Goal: Information Seeking & Learning: Check status

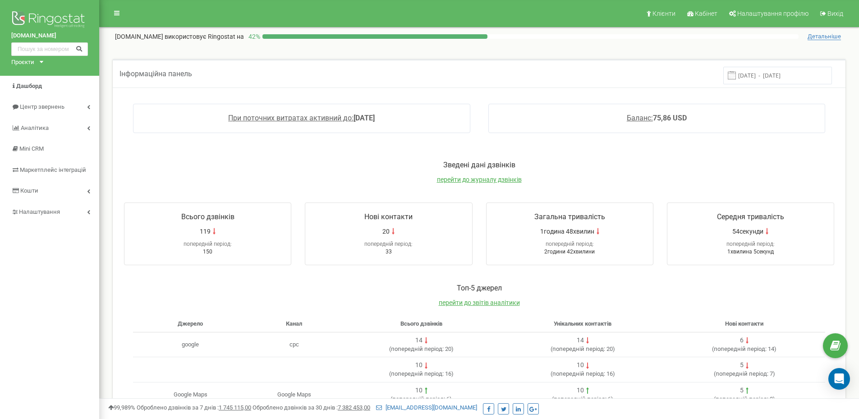
click at [783, 75] on input "[DATE] - [DATE]" at bounding box center [777, 76] width 109 height 18
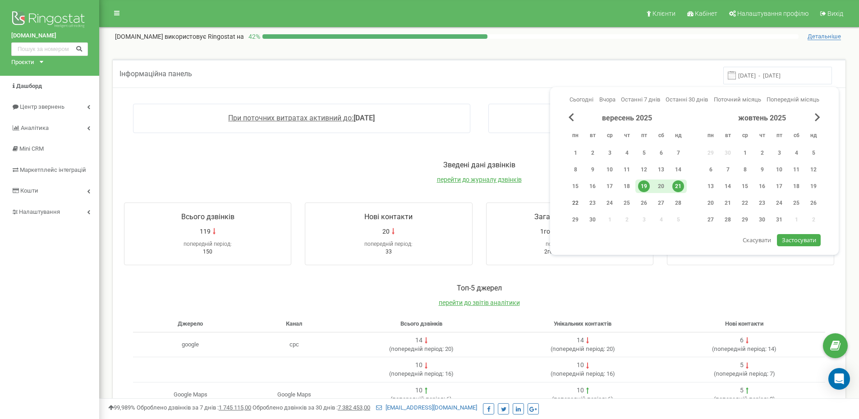
click at [576, 202] on div "22" at bounding box center [576, 203] width 12 height 12
click at [796, 239] on span "Застосувати" at bounding box center [799, 240] width 34 height 8
type input "[DATE] - [DATE]"
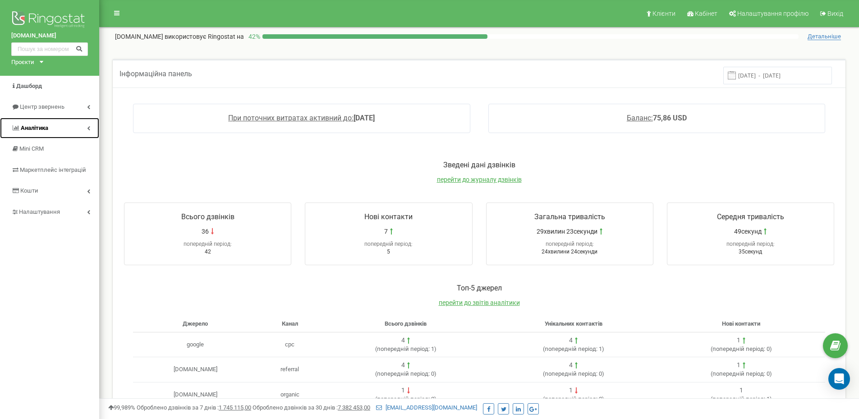
click at [43, 129] on span "Аналiтика" at bounding box center [35, 127] width 28 height 7
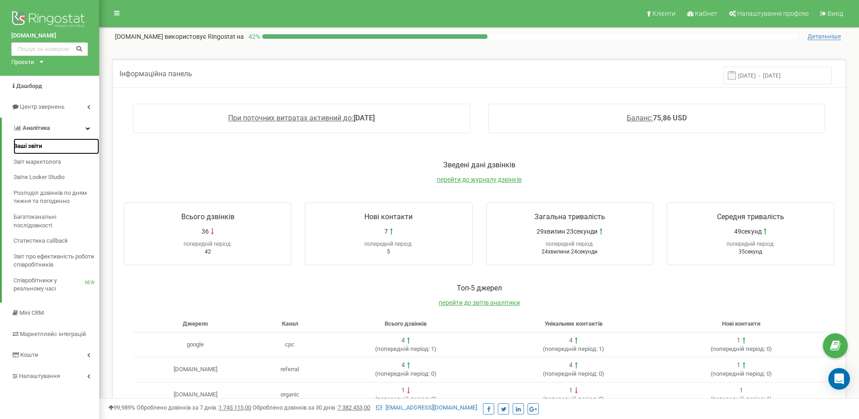
click at [34, 144] on span "Ваші звіти" at bounding box center [28, 146] width 28 height 9
click at [463, 178] on span "перейти до журналу дзвінків" at bounding box center [479, 179] width 85 height 7
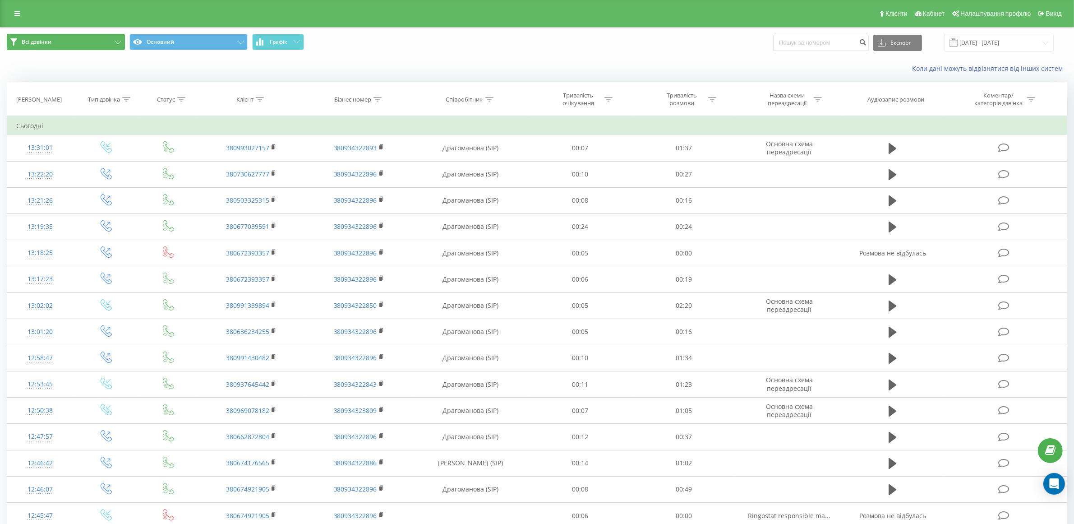
click at [102, 44] on button "Всі дзвінки" at bounding box center [66, 42] width 118 height 16
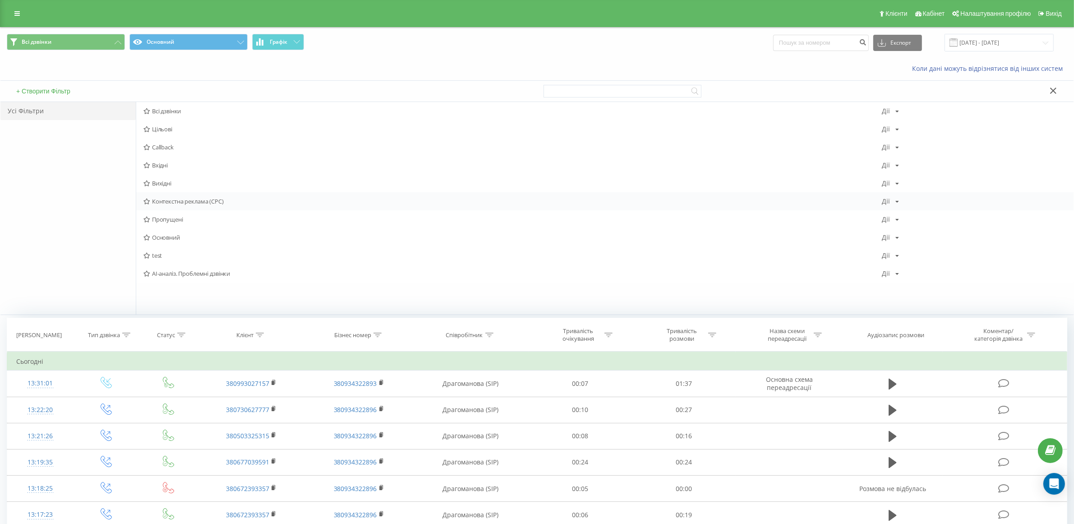
click at [191, 202] on span "Контекстна реклама (CPC)" at bounding box center [512, 201] width 738 height 6
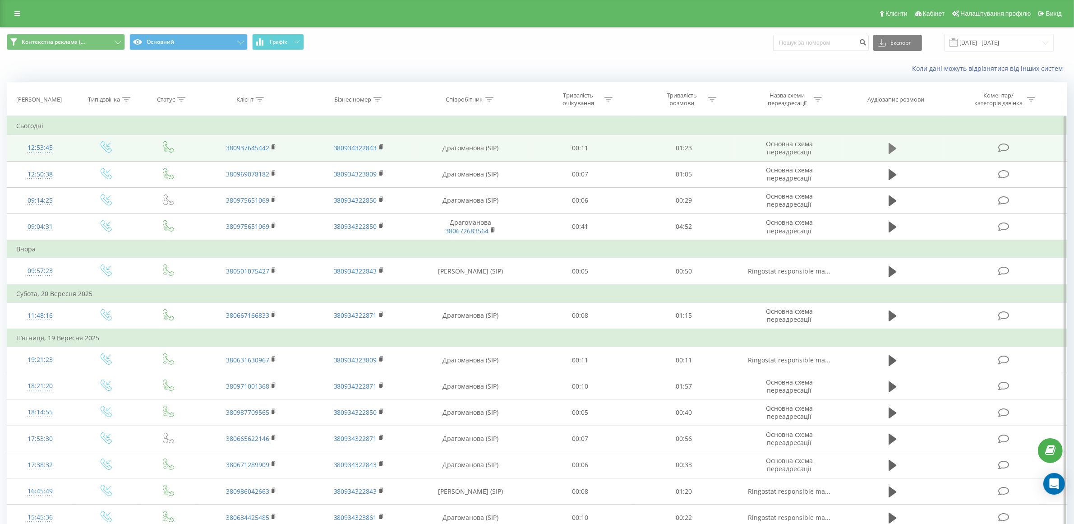
click at [894, 147] on icon at bounding box center [892, 148] width 8 height 11
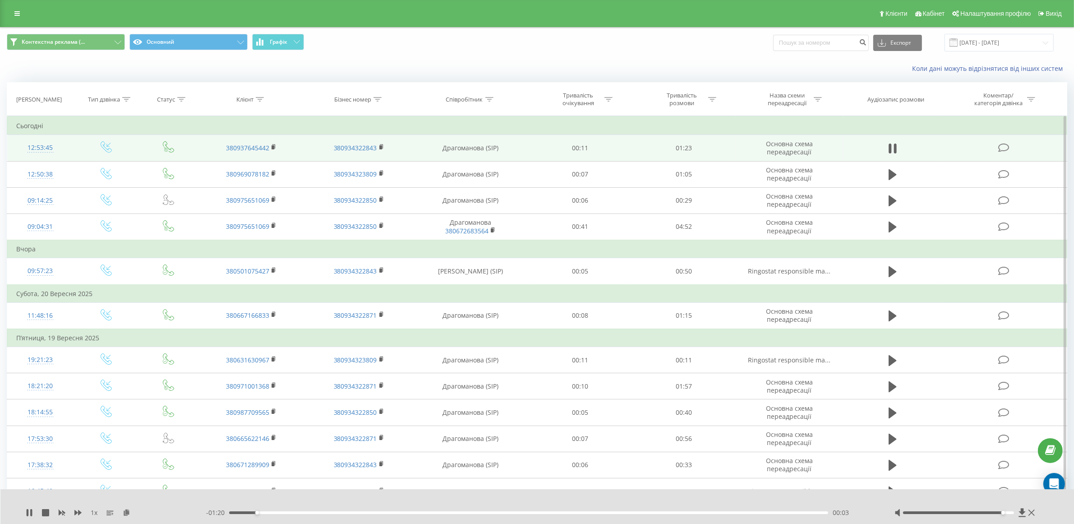
drag, startPoint x: 960, startPoint y: 510, endPoint x: 1002, endPoint y: 512, distance: 42.0
click at [1002, 512] on div at bounding box center [958, 512] width 111 height 3
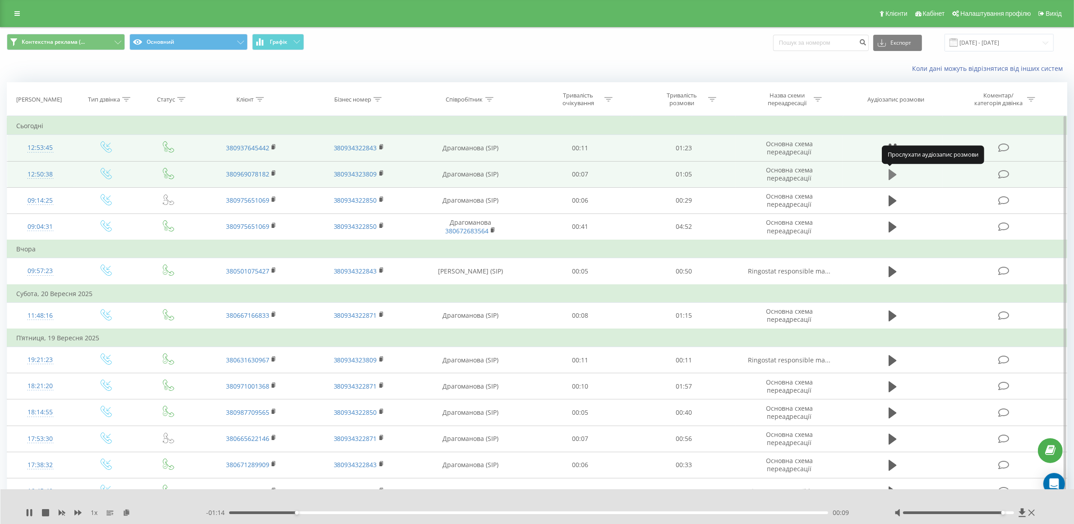
click at [890, 174] on icon at bounding box center [892, 174] width 8 height 11
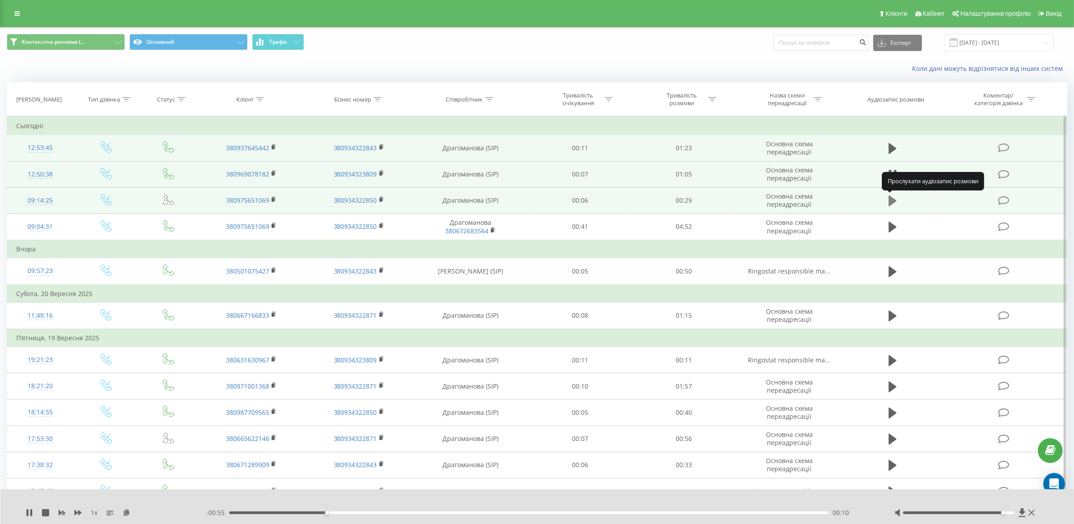
click at [888, 200] on icon at bounding box center [892, 200] width 8 height 13
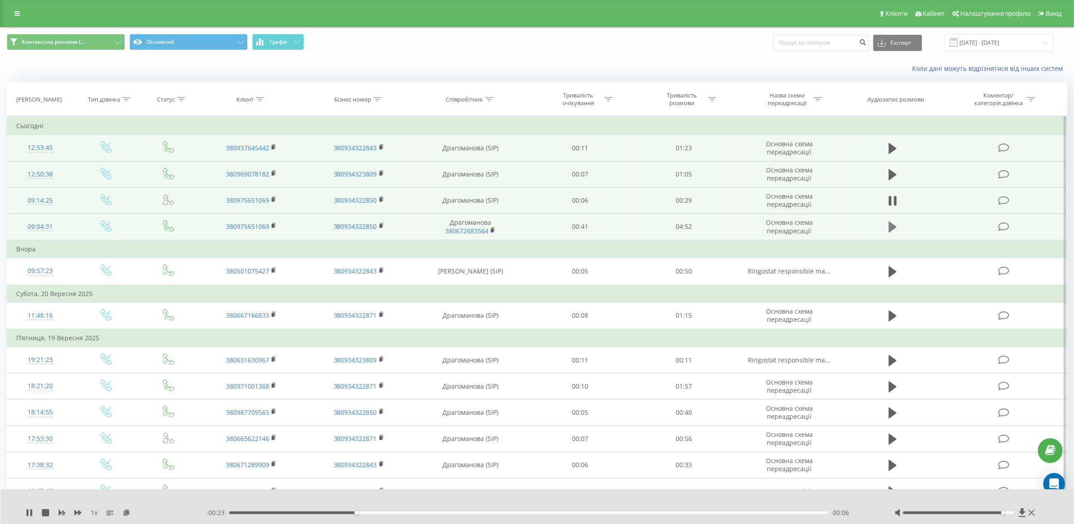
click at [893, 224] on icon at bounding box center [892, 227] width 8 height 13
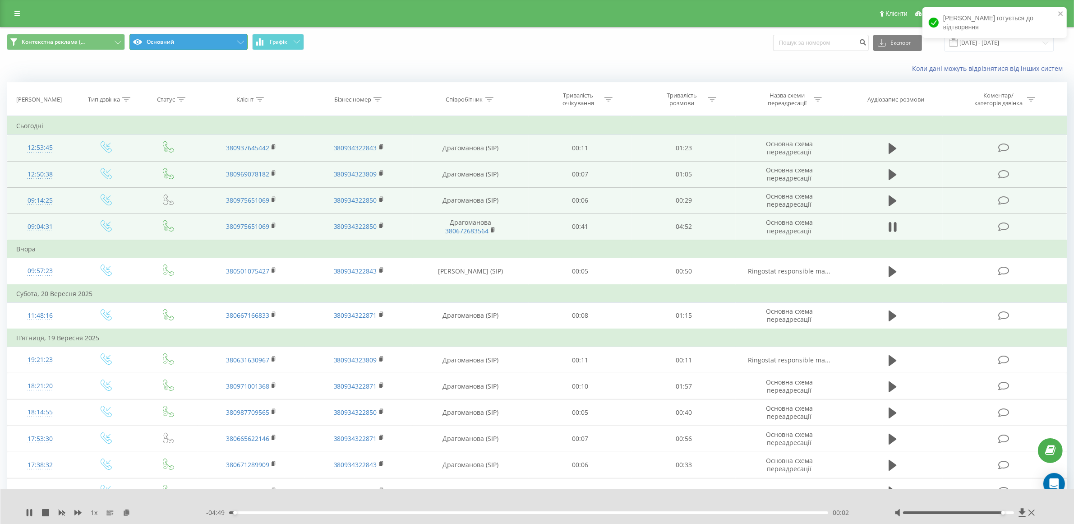
click at [164, 44] on button "Основний" at bounding box center [188, 42] width 118 height 16
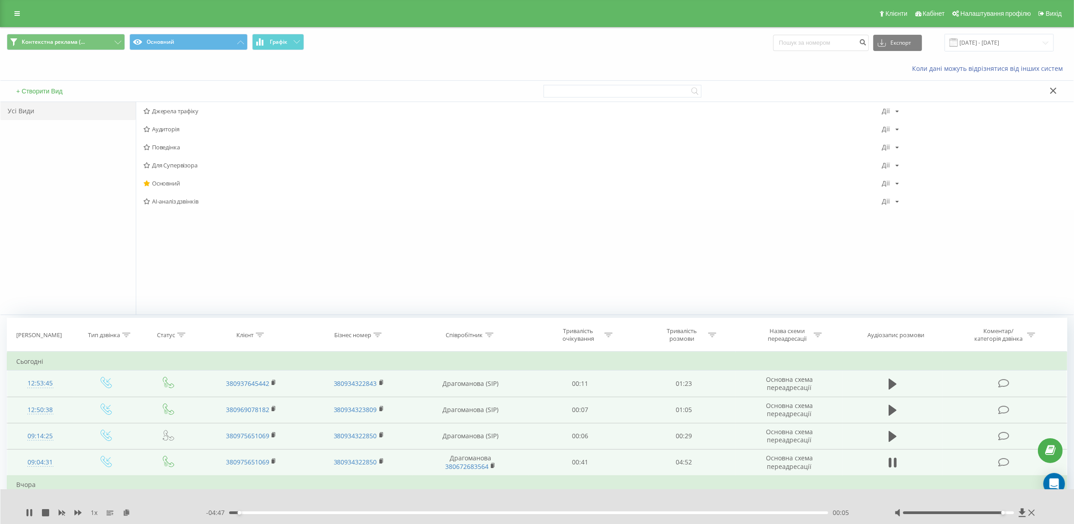
click at [55, 110] on div "Усі Види" at bounding box center [67, 111] width 135 height 18
click at [14, 113] on div "Усі Види" at bounding box center [67, 111] width 135 height 18
click at [171, 110] on span "Джерела трафіку" at bounding box center [512, 111] width 738 height 6
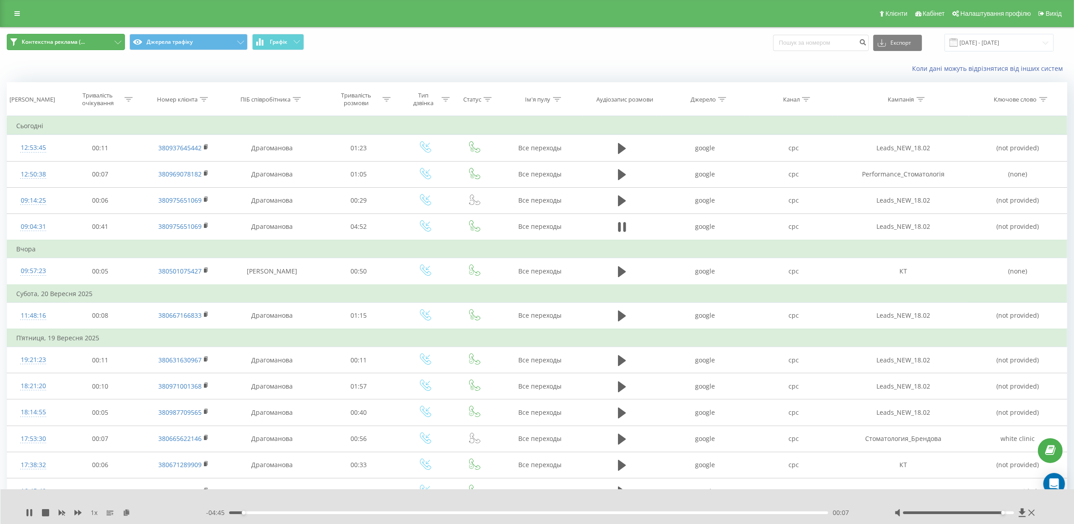
click at [92, 41] on button "Контекстна реклама (..." at bounding box center [66, 42] width 118 height 16
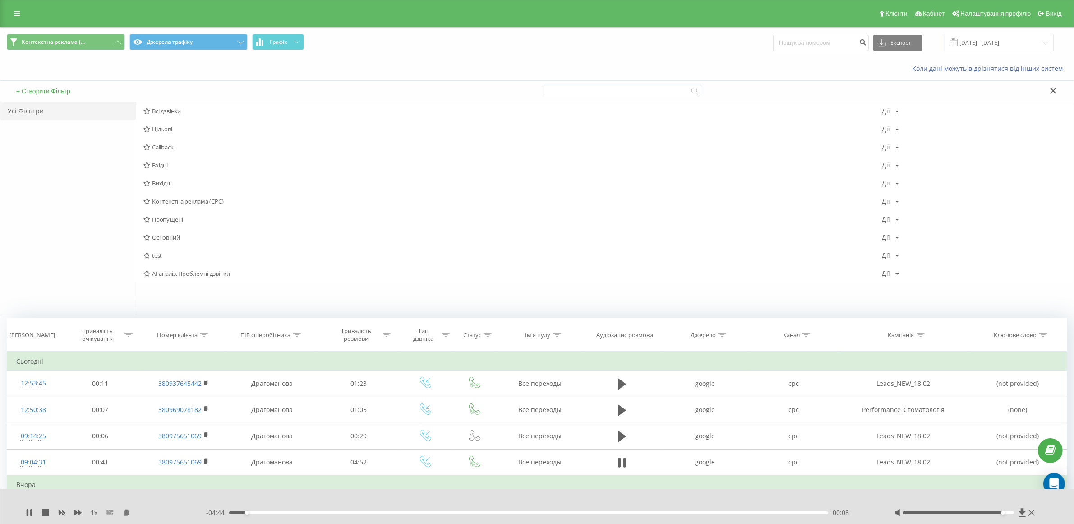
click at [161, 110] on span "Всі дзвінки" at bounding box center [512, 111] width 738 height 6
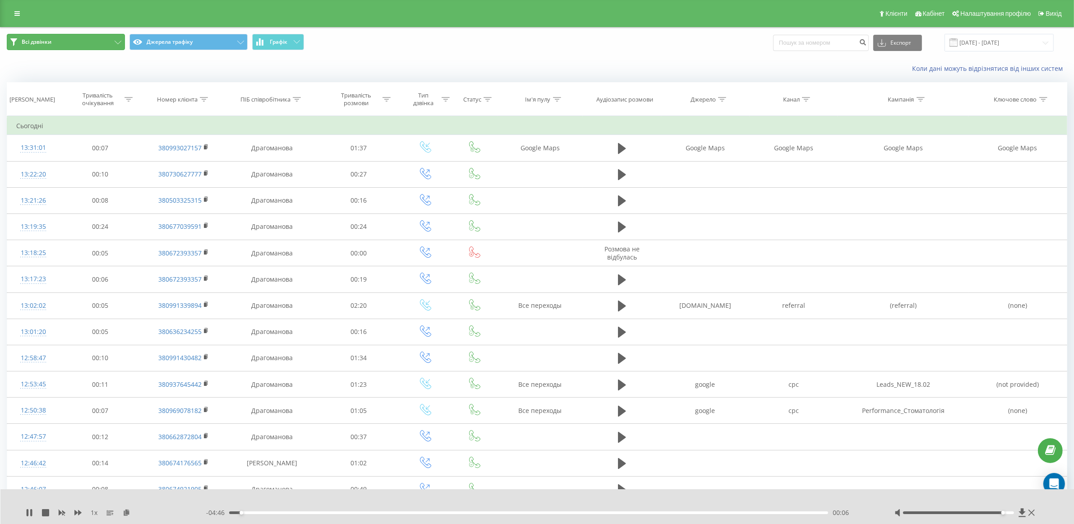
click at [69, 41] on button "Всі дзвінки" at bounding box center [66, 42] width 118 height 16
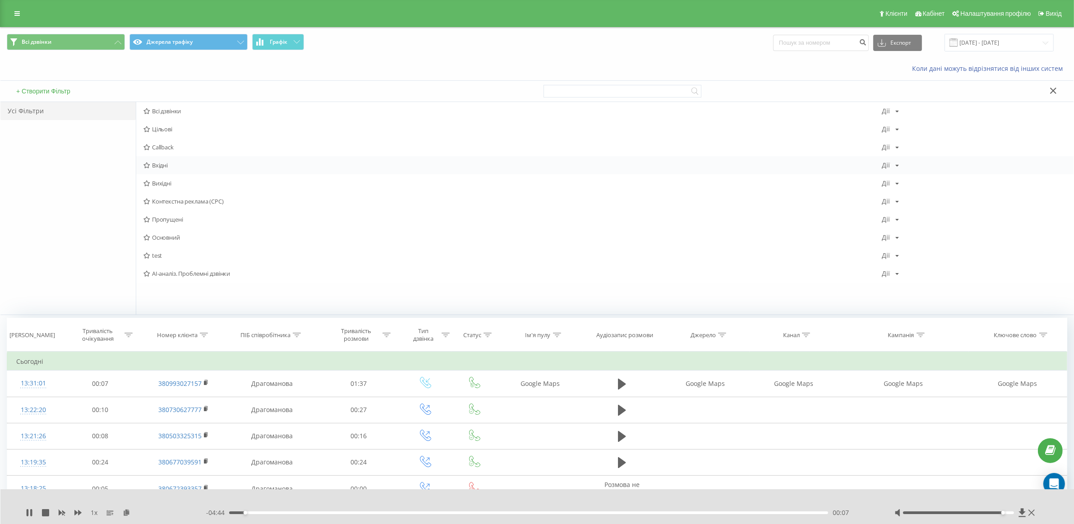
click at [161, 163] on span "Вхідні" at bounding box center [512, 165] width 738 height 6
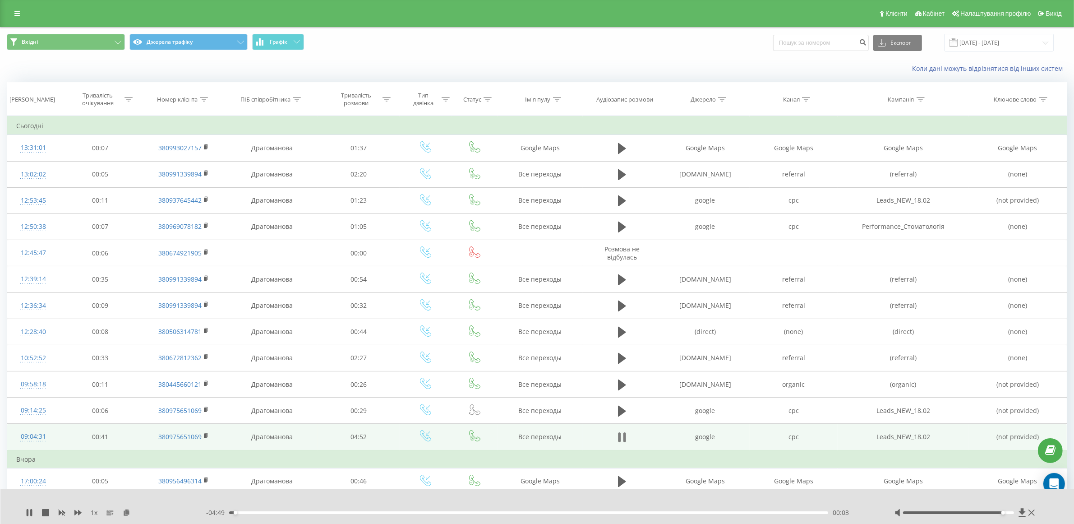
click at [617, 436] on button at bounding box center [622, 437] width 14 height 14
